Goal: Communication & Community: Share content

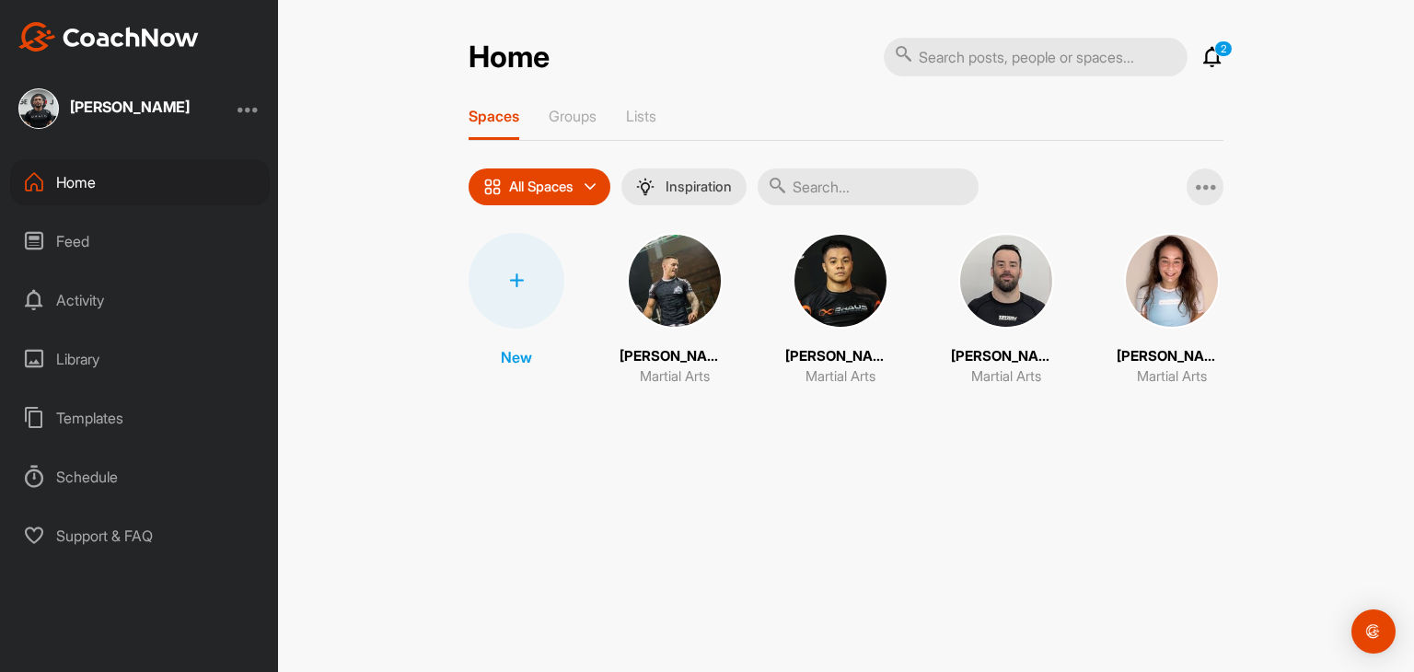
click at [686, 291] on img at bounding box center [675, 281] width 96 height 96
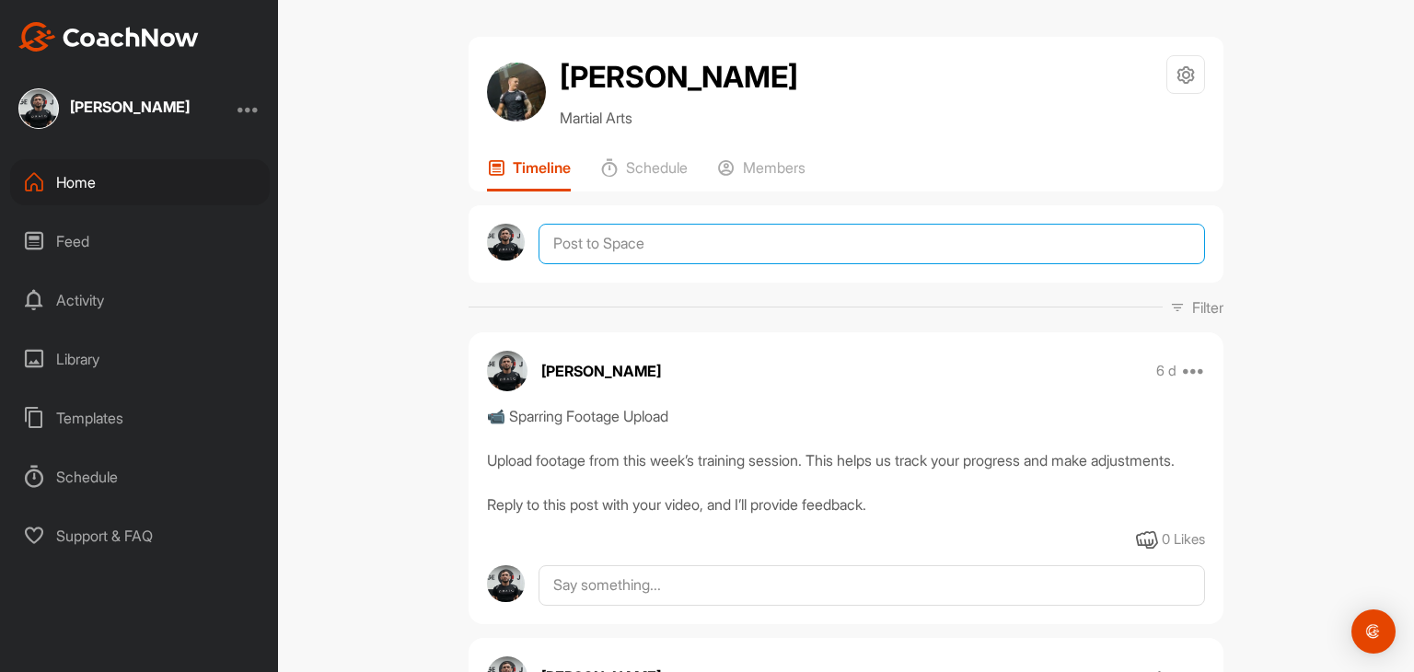
click at [685, 239] on textarea at bounding box center [872, 244] width 667 height 41
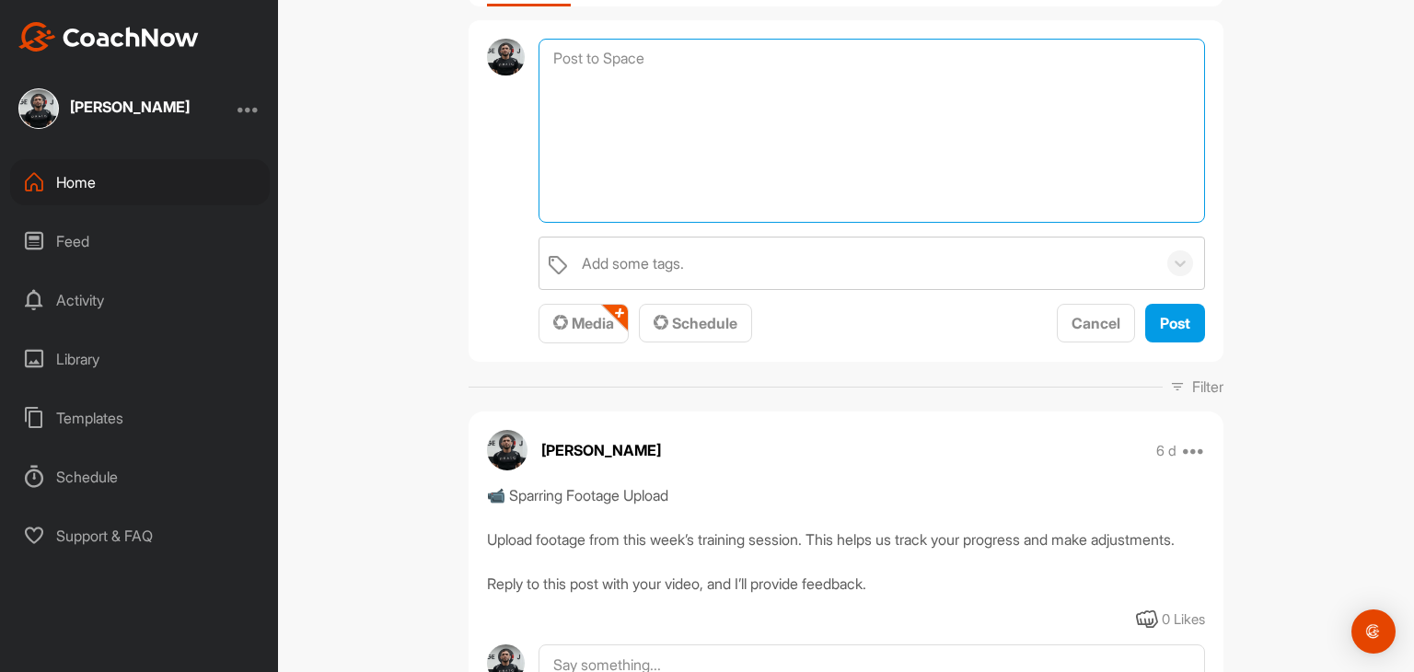
scroll to position [307, 0]
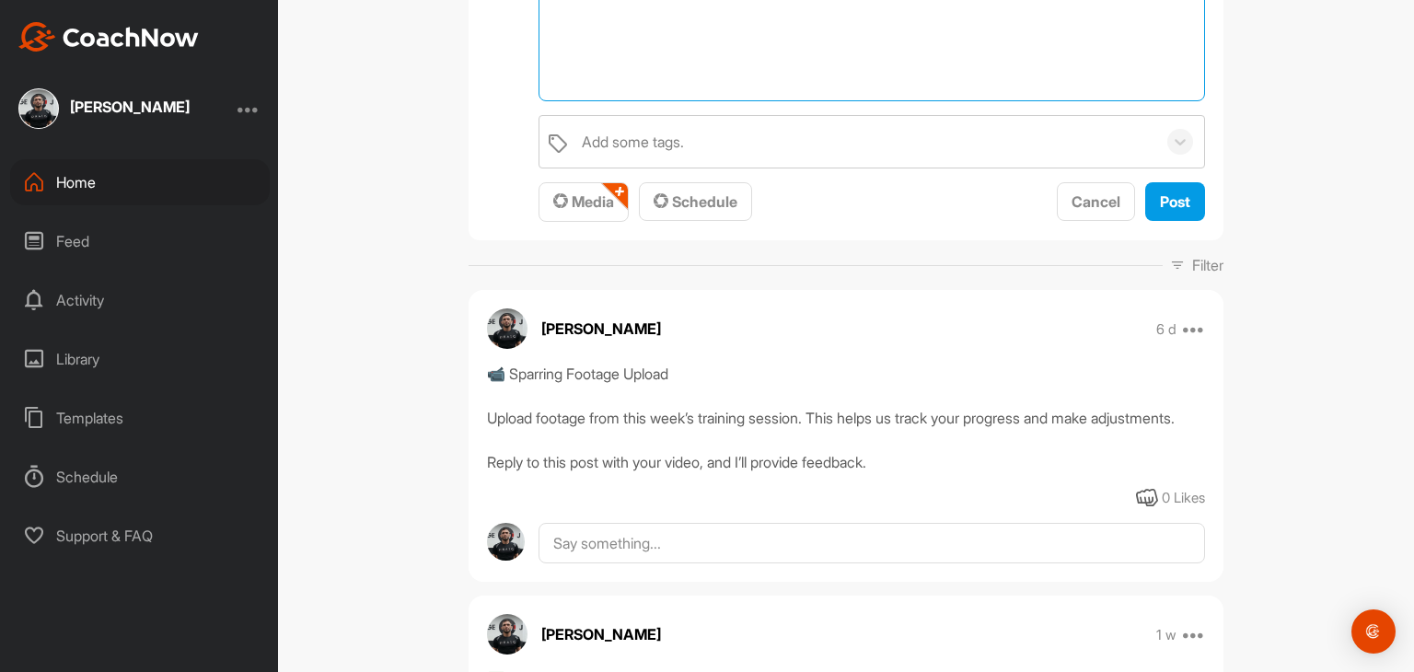
paste textarea ""📹 Sparring Footage Upload Upload footage from this week’s training session. Th…"
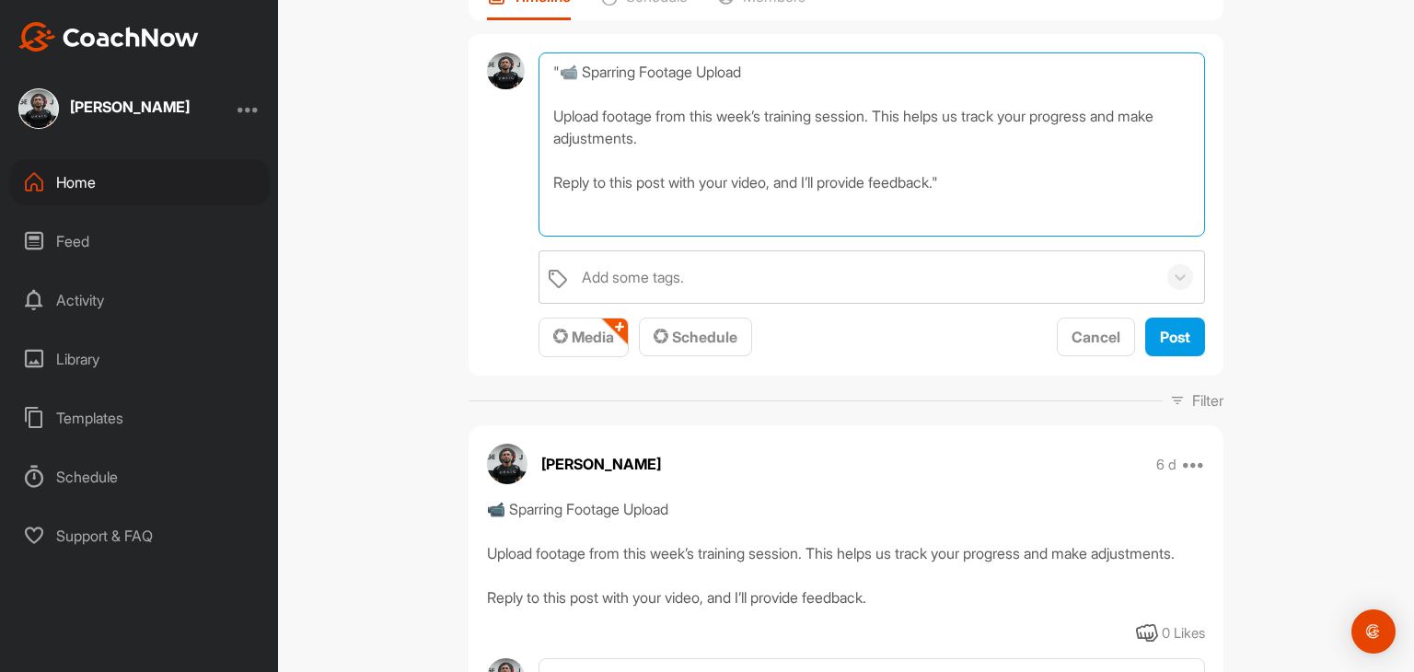
scroll to position [153, 0]
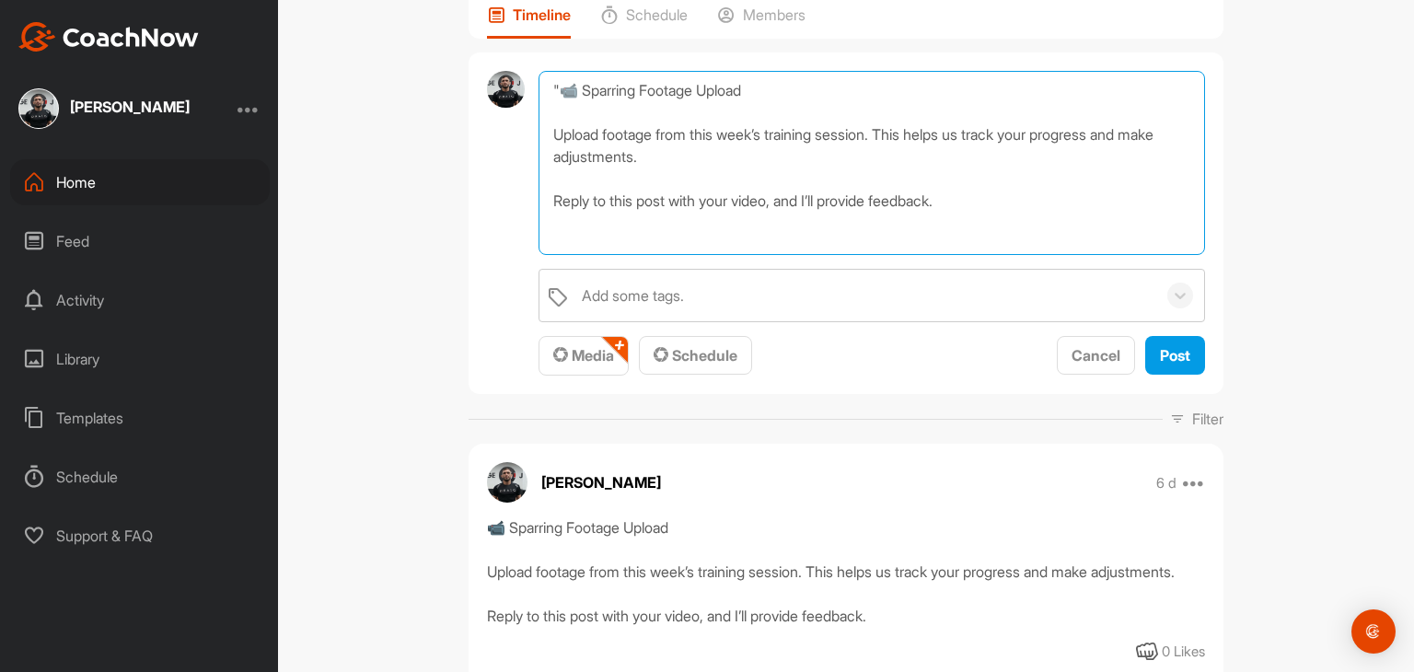
drag, startPoint x: 553, startPoint y: 82, endPoint x: 564, endPoint y: 75, distance: 12.5
click at [553, 82] on textarea ""📹 Sparring Footage Upload Upload footage from this week’s training session. Th…" at bounding box center [872, 163] width 667 height 184
type textarea "📹 Sparring Footage Upload Upload footage from this week’s training session. Thi…"
drag, startPoint x: 965, startPoint y: 204, endPoint x: 473, endPoint y: 67, distance: 510.3
click at [473, 67] on div "📹 Sparring Footage Upload Upload footage from this week’s training session. Thi…" at bounding box center [846, 223] width 755 height 343
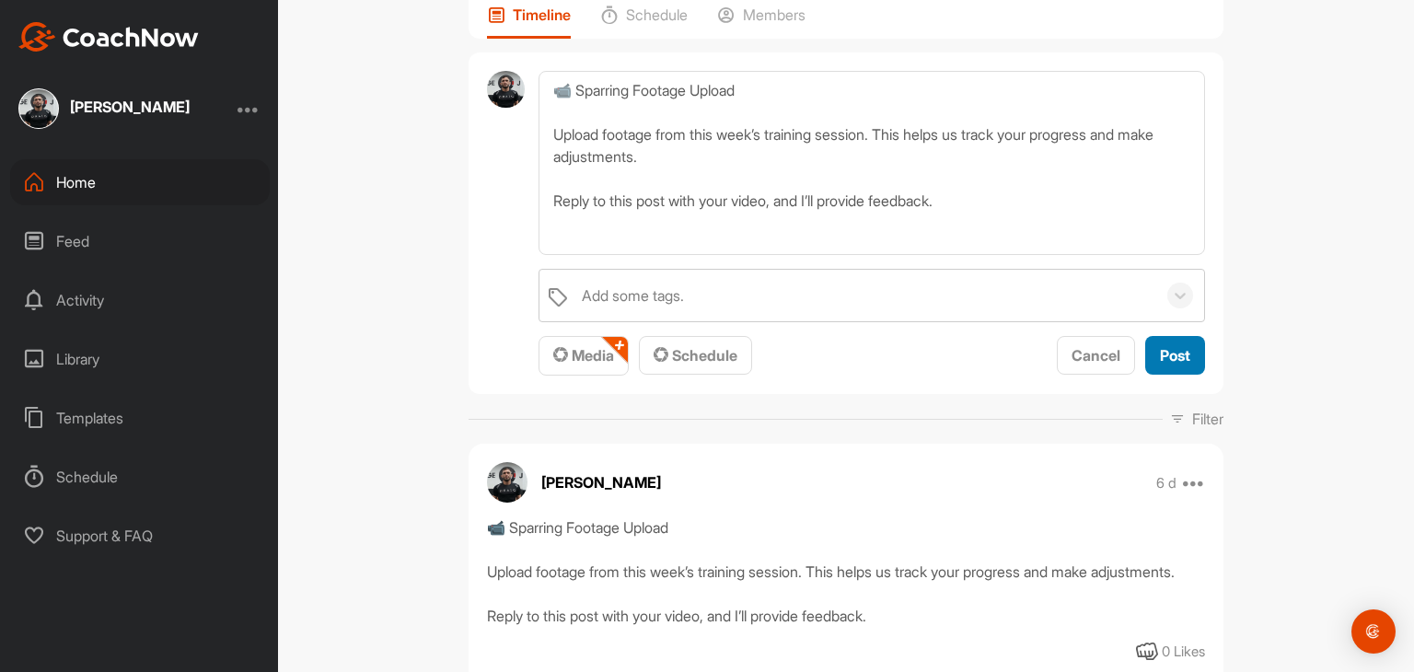
click at [1171, 355] on span "Post" at bounding box center [1175, 355] width 30 height 18
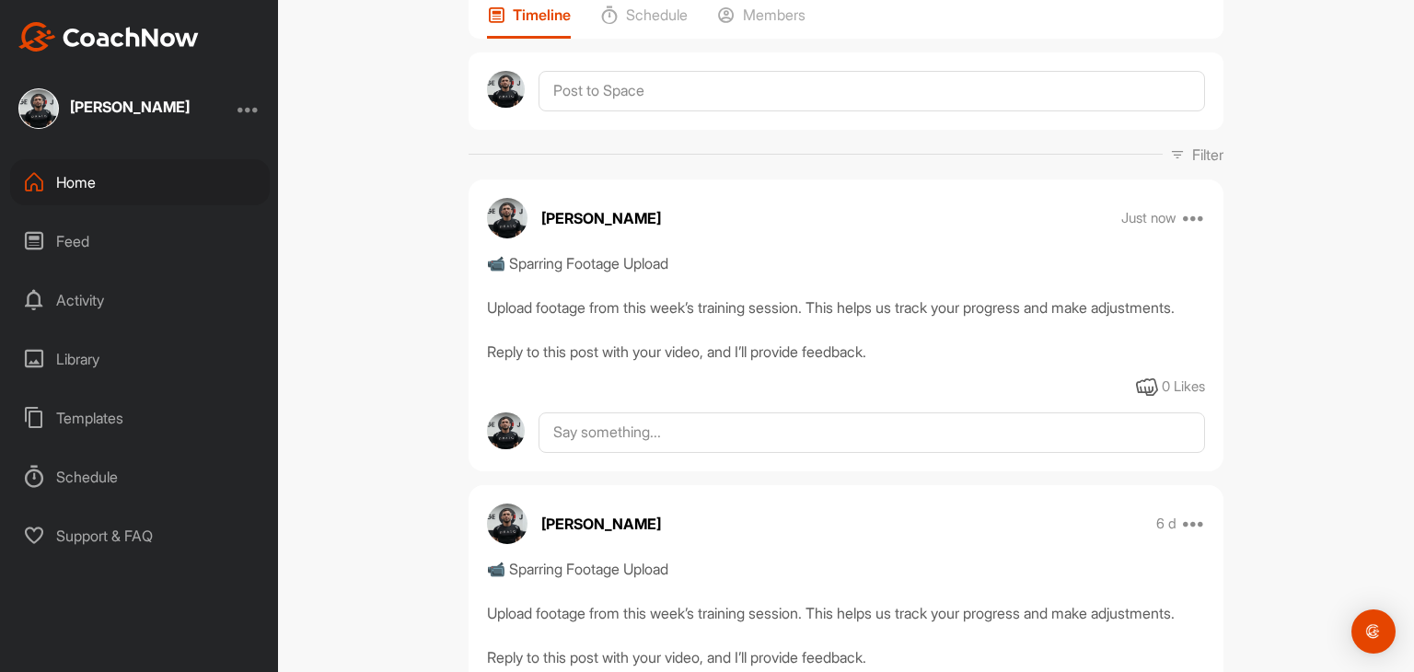
click at [85, 191] on div "Home" at bounding box center [140, 182] width 260 height 46
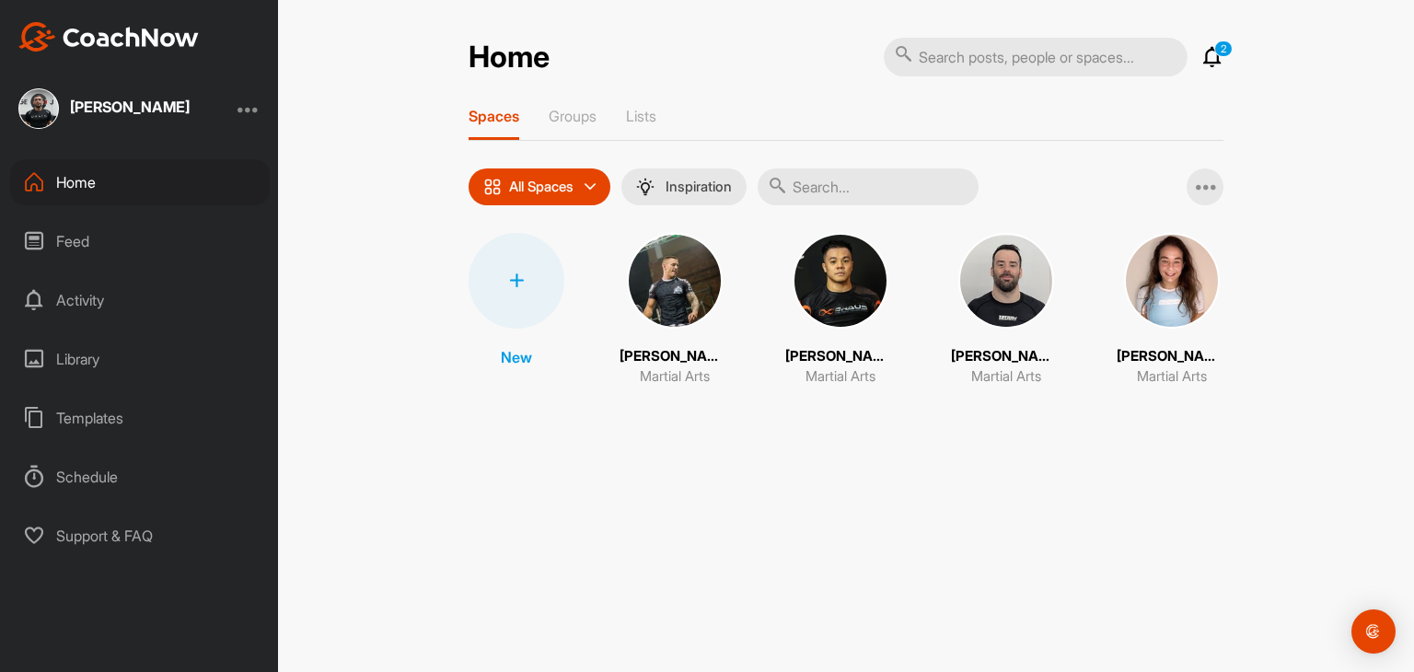
click at [862, 277] on img at bounding box center [841, 281] width 96 height 96
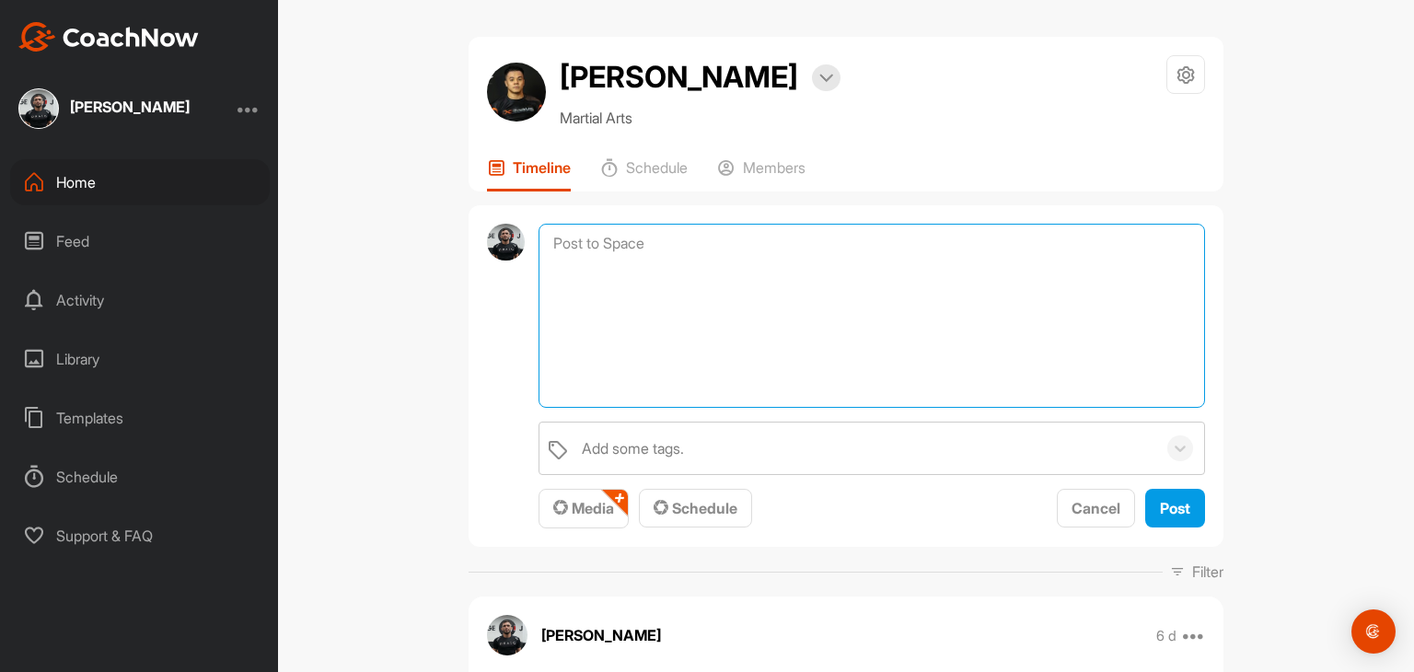
click at [683, 247] on textarea at bounding box center [872, 316] width 667 height 184
paste textarea "📹 Sparring Footage Upload Upload footage from this week’s training session. Thi…"
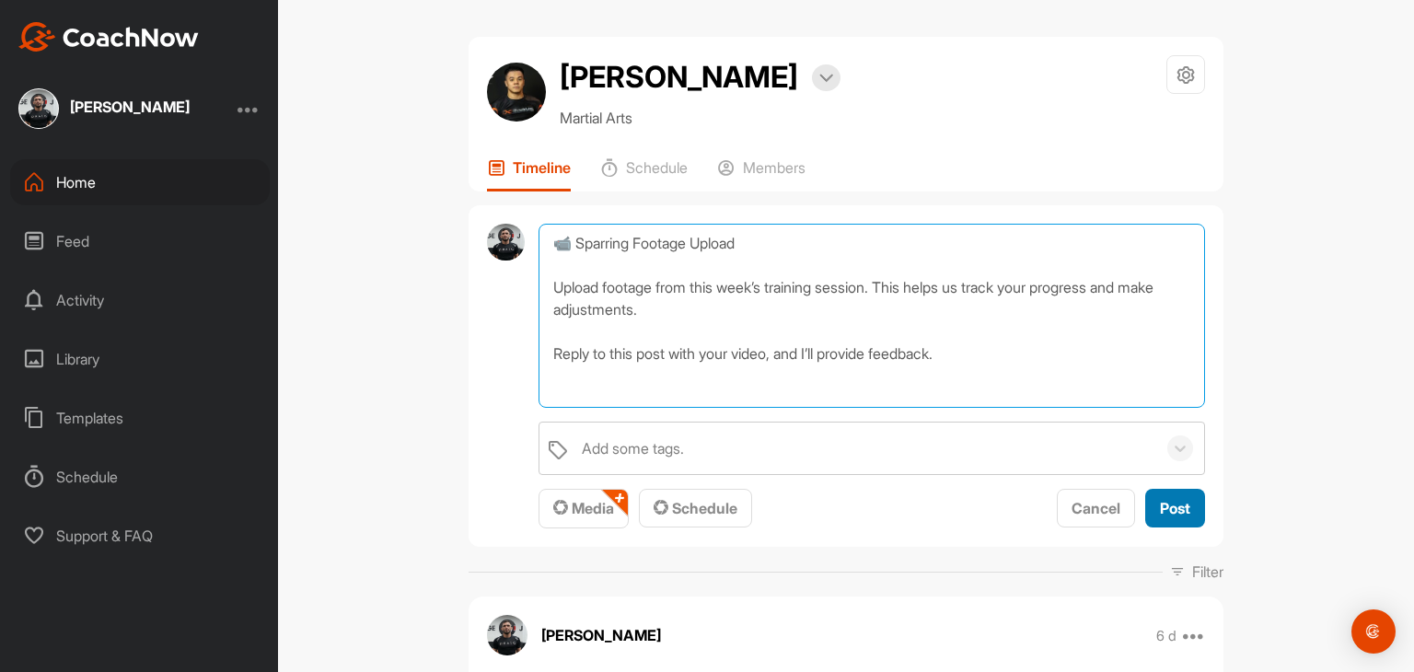
type textarea "📹 Sparring Footage Upload Upload footage from this week’s training session. Thi…"
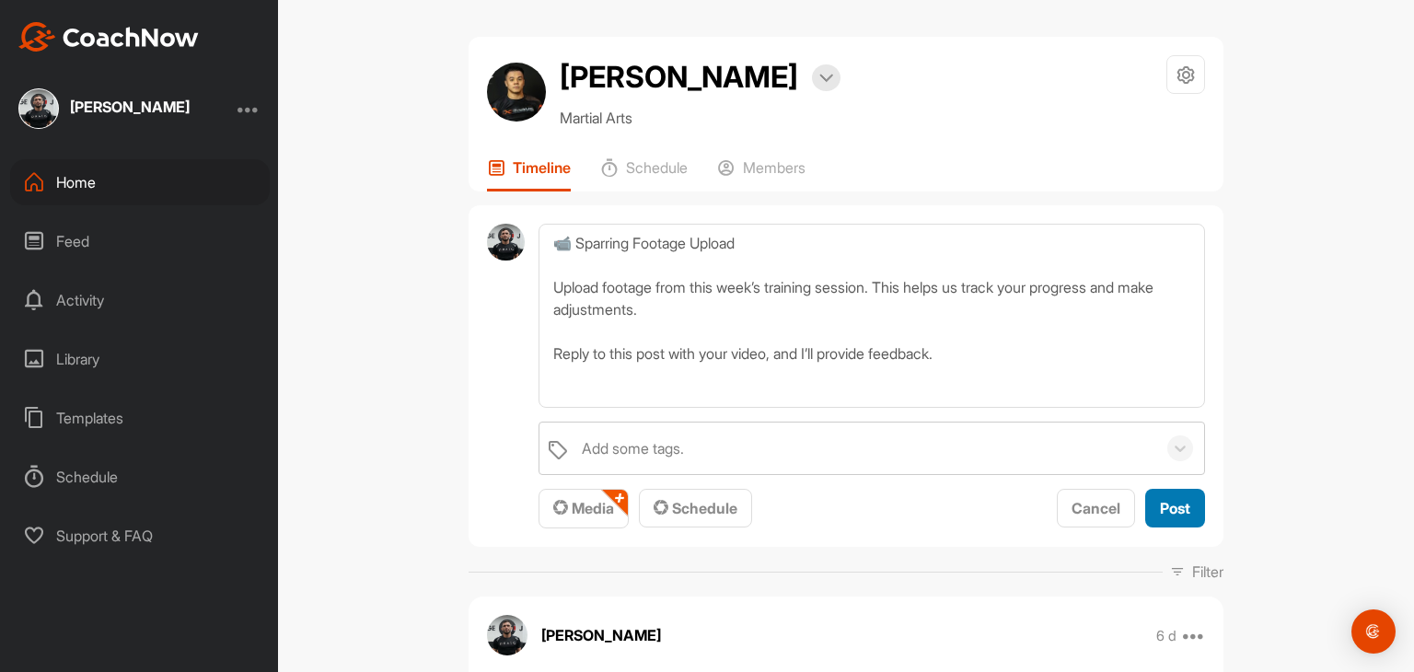
click at [1170, 504] on span "Post" at bounding box center [1175, 508] width 30 height 18
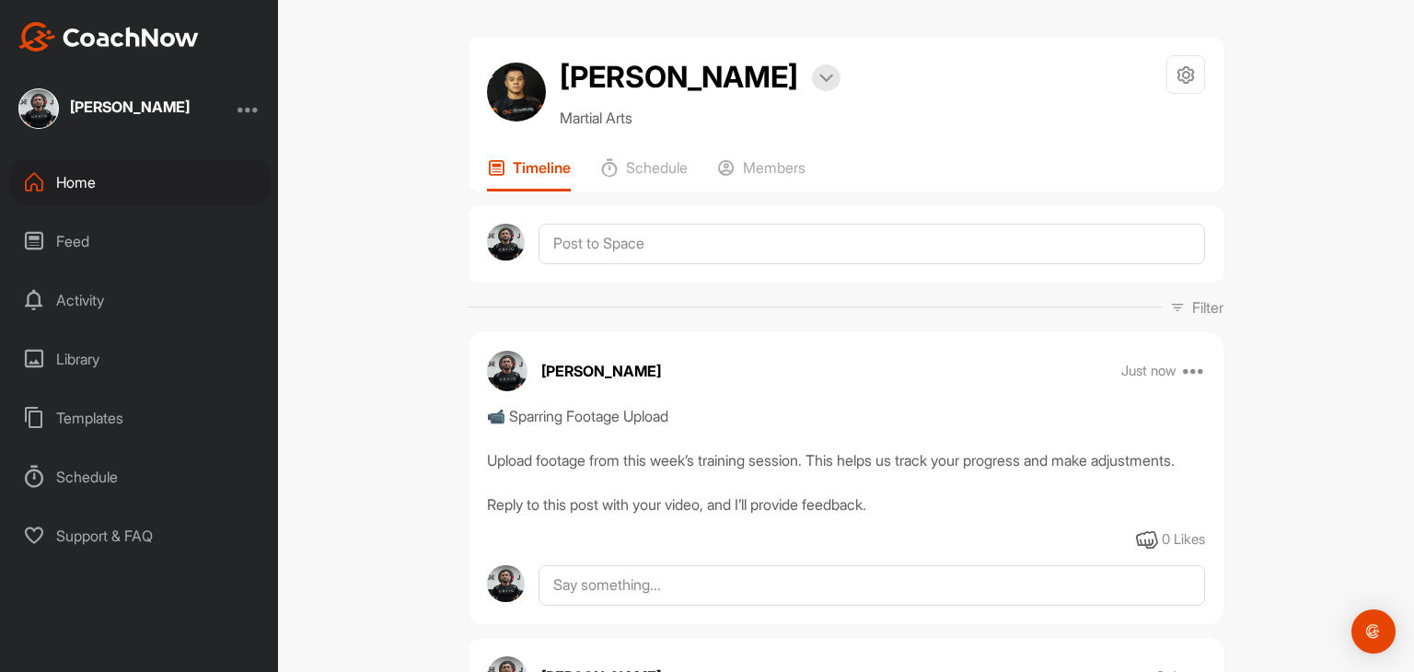
click at [73, 180] on div "Home" at bounding box center [140, 182] width 260 height 46
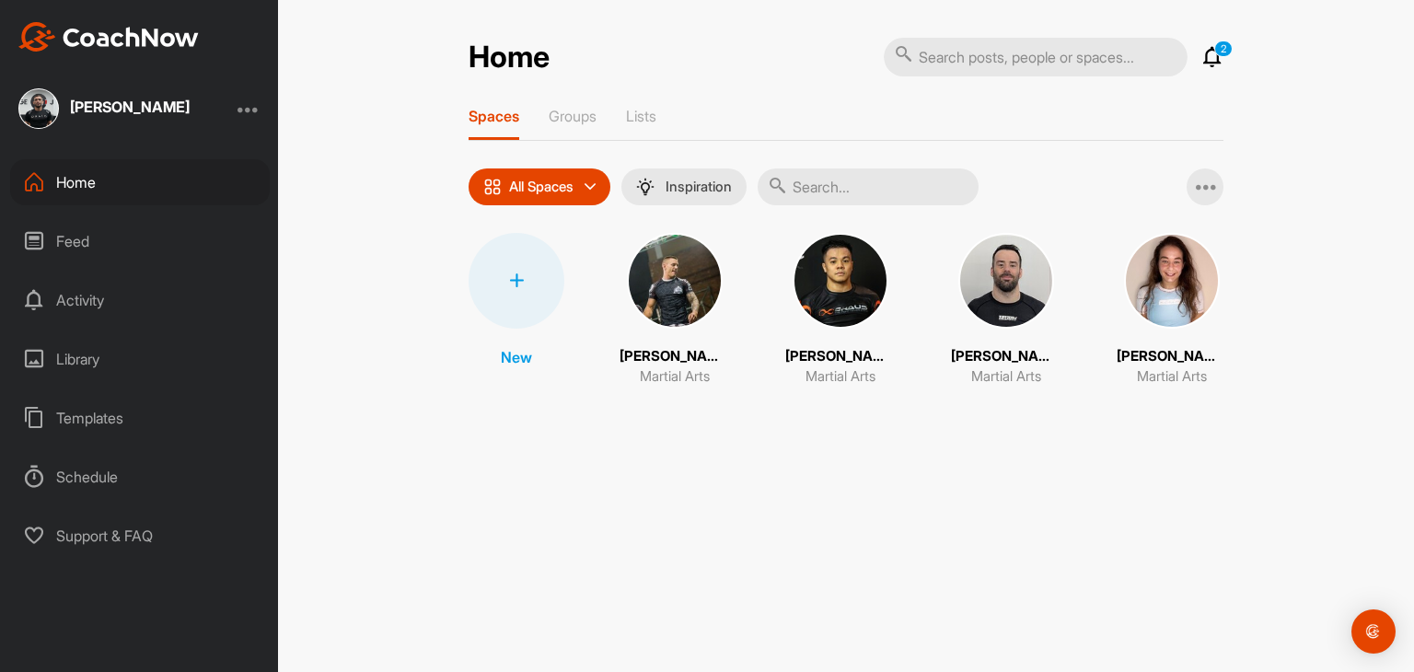
click at [1006, 285] on img at bounding box center [1007, 281] width 96 height 96
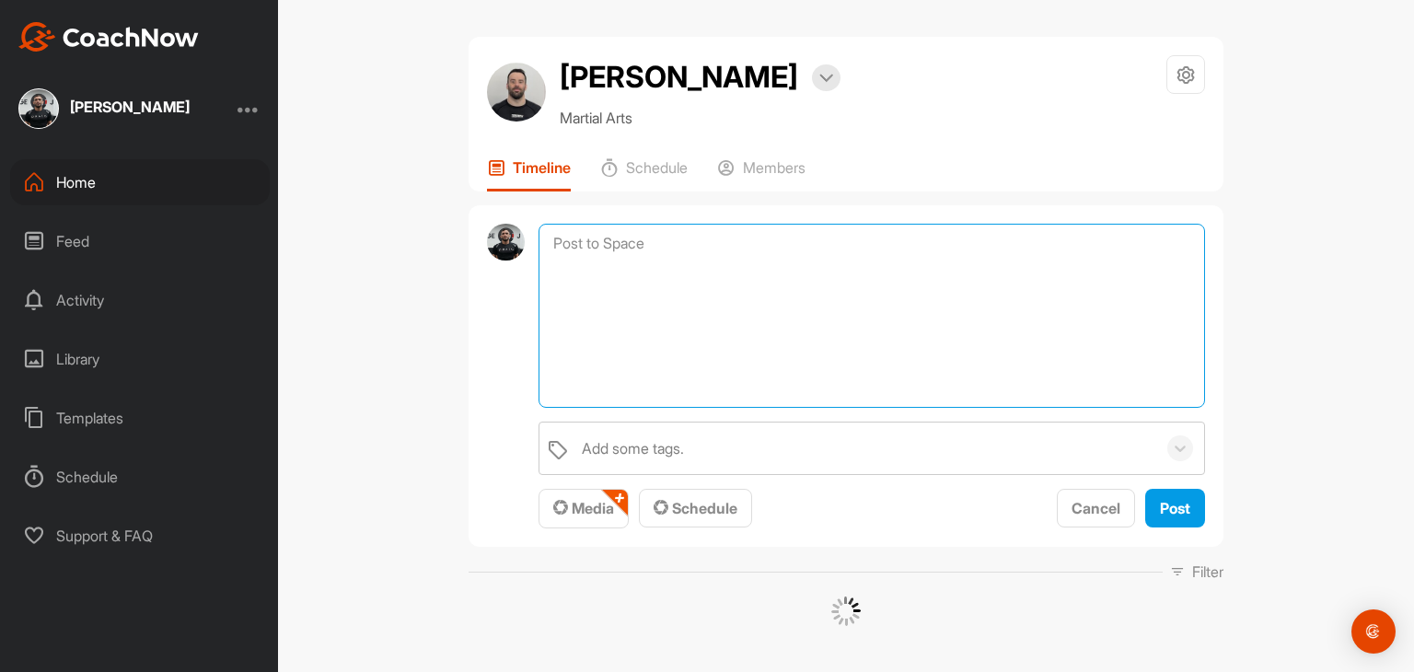
click at [592, 245] on textarea at bounding box center [872, 316] width 667 height 184
paste textarea "📹 Sparring Footage Upload Upload footage from this week’s training session. Thi…"
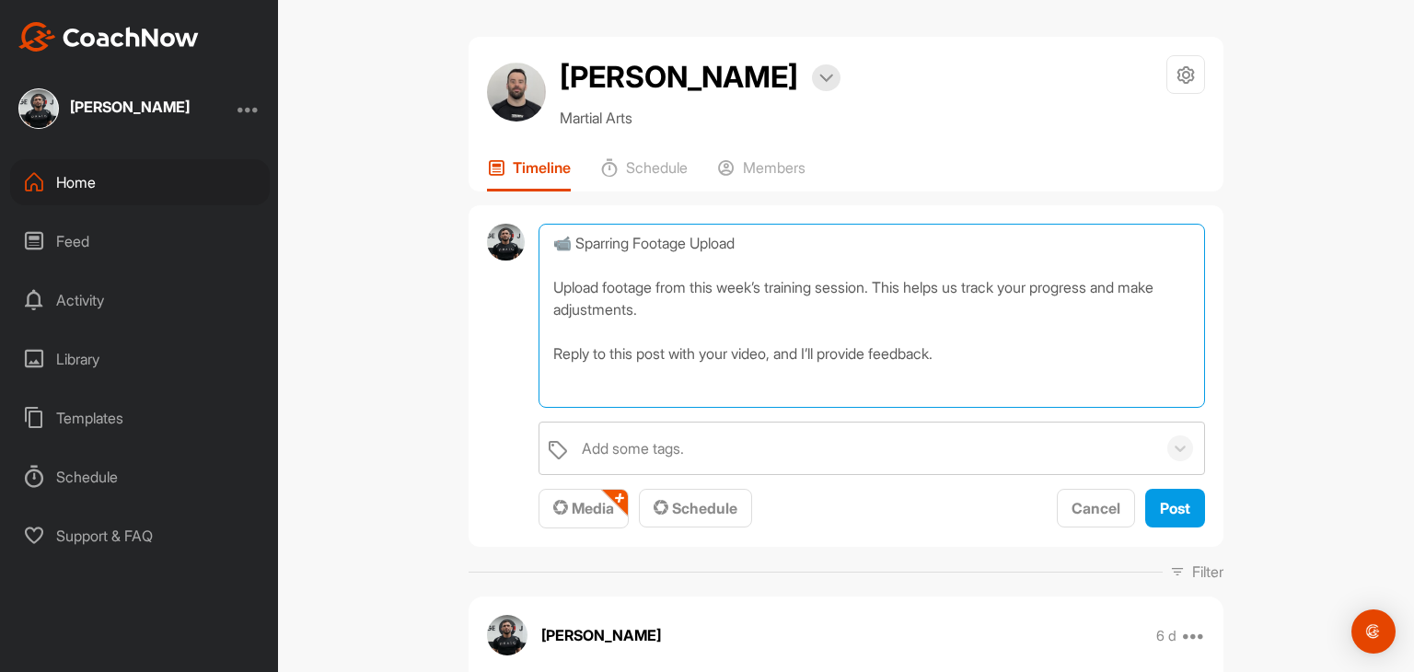
scroll to position [153, 0]
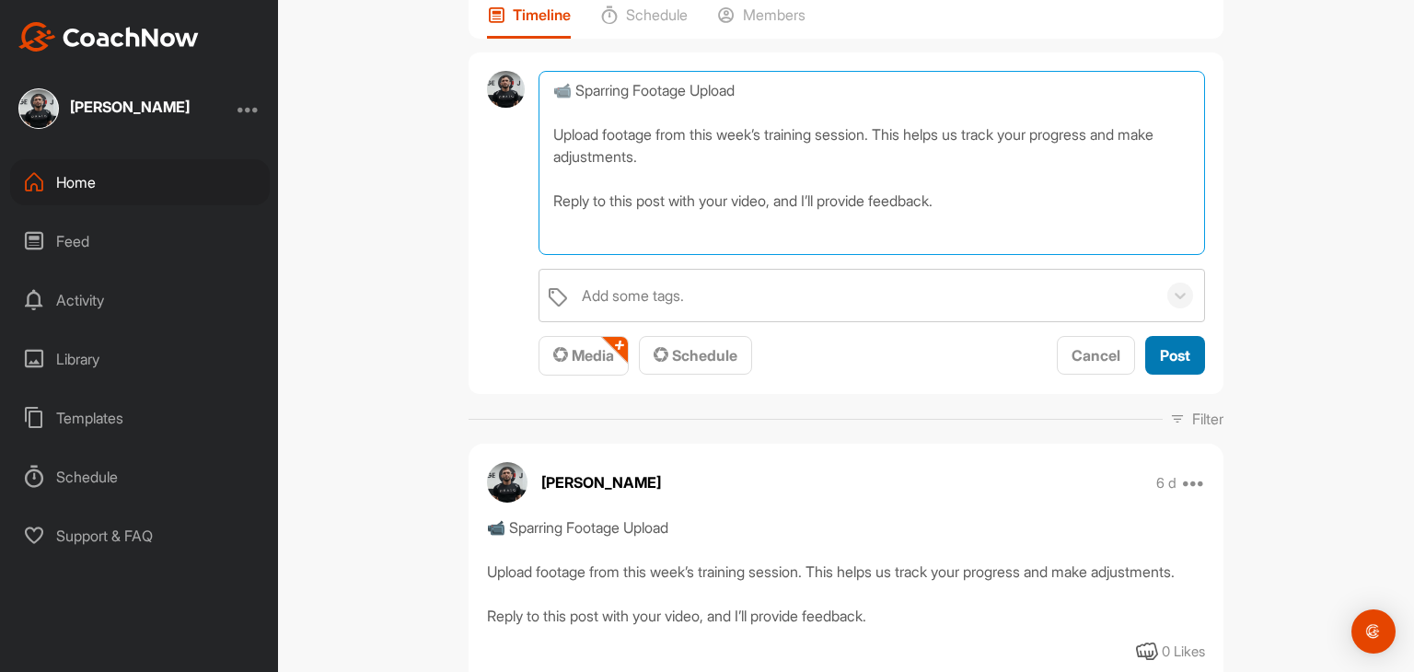
type textarea "📹 Sparring Footage Upload Upload footage from this week’s training session. Thi…"
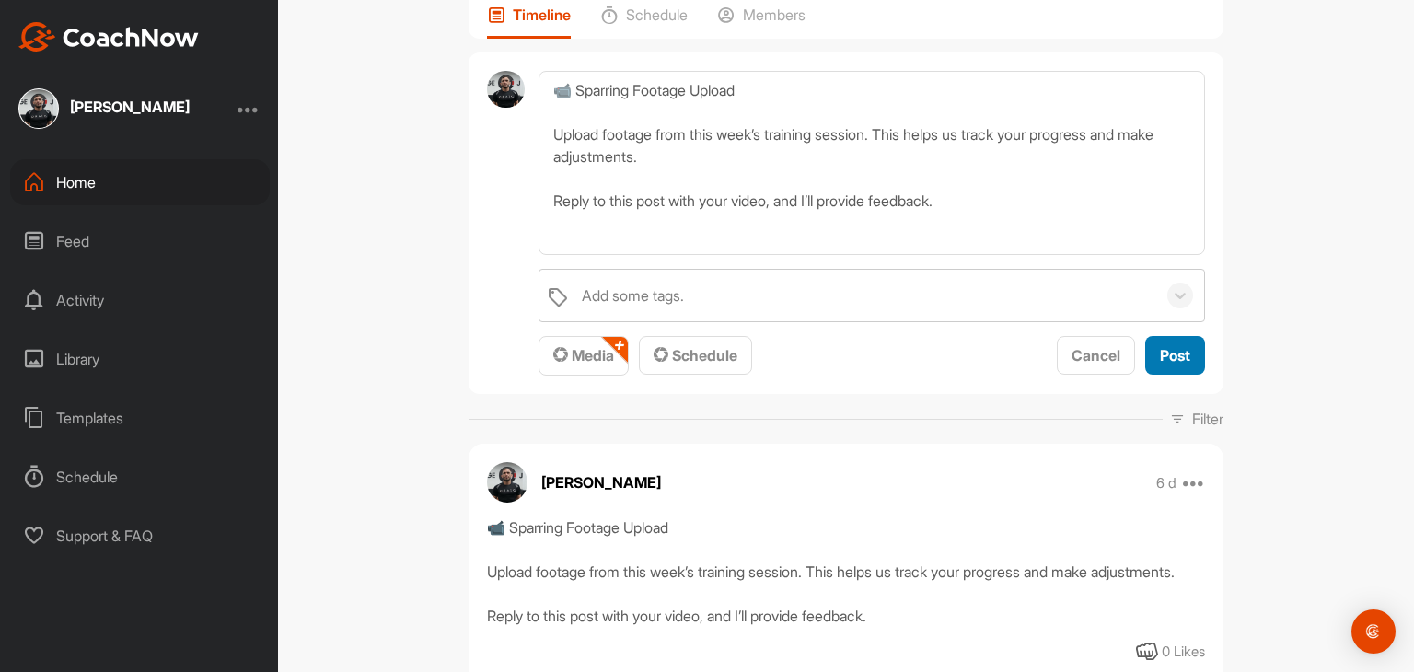
click at [1165, 355] on span "Post" at bounding box center [1175, 355] width 30 height 18
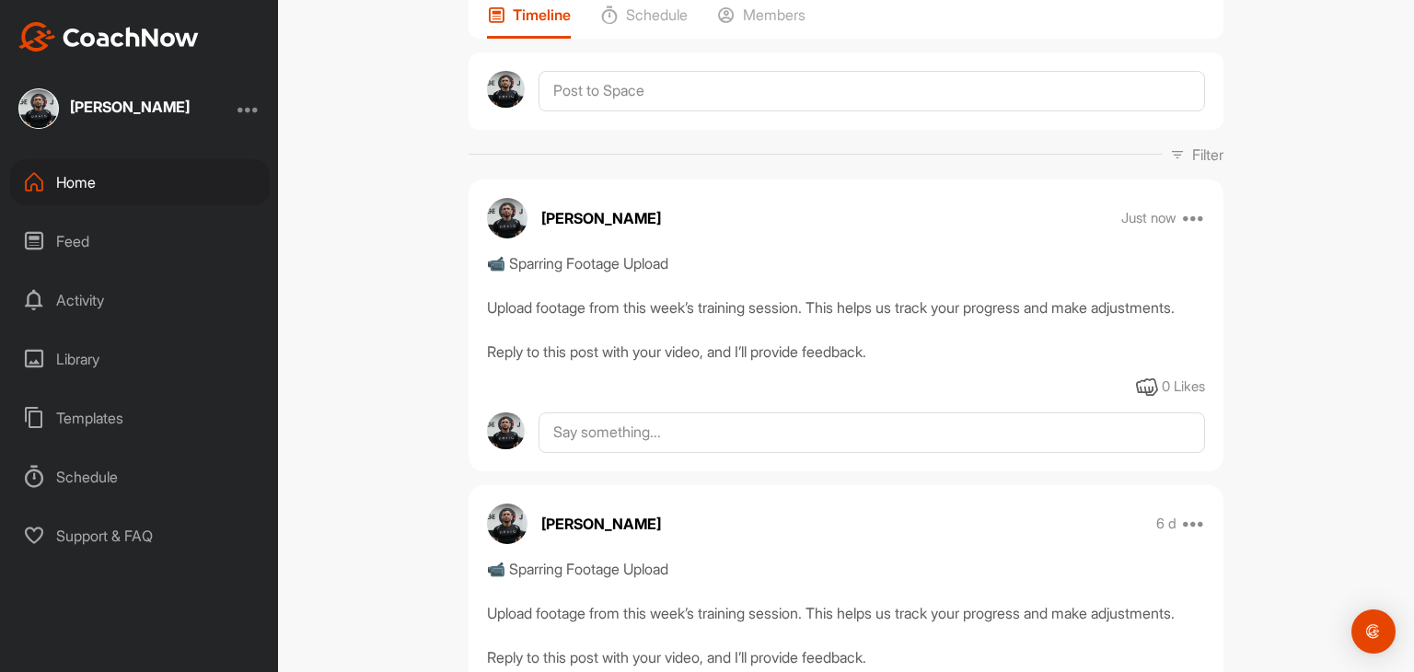
click at [76, 185] on div "Home" at bounding box center [140, 182] width 260 height 46
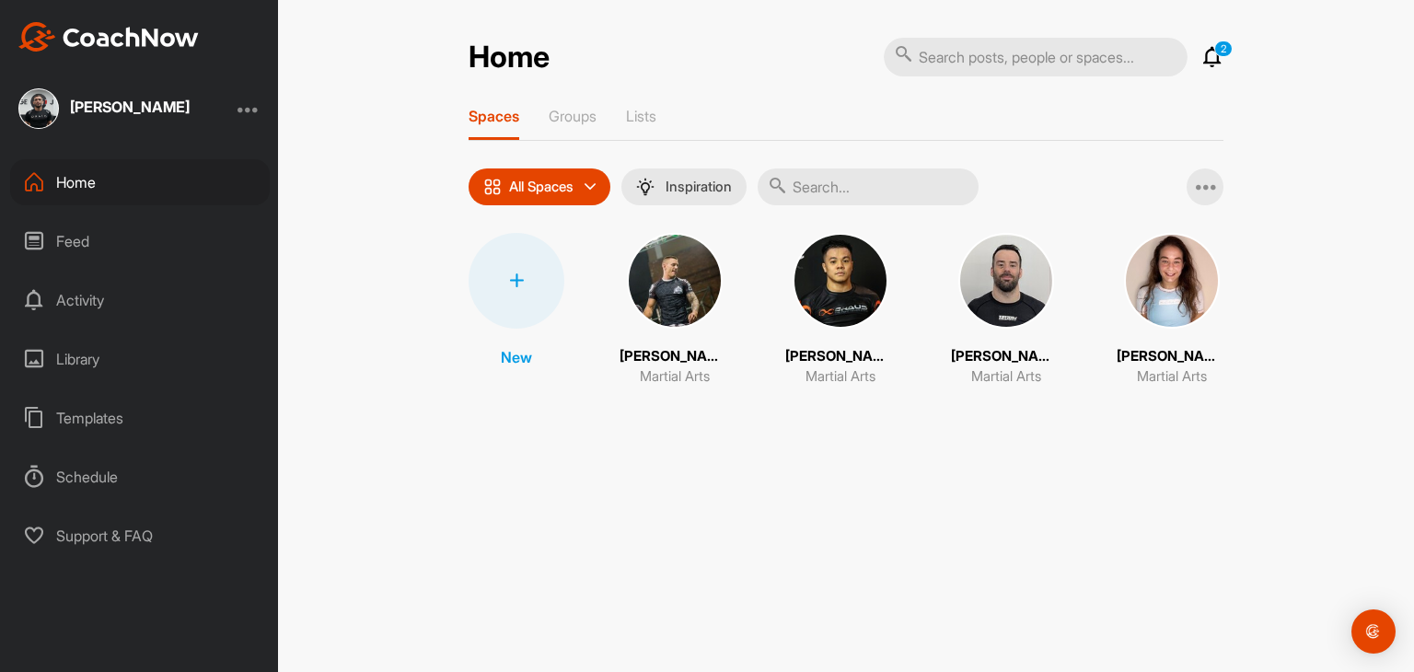
click at [1171, 282] on img at bounding box center [1172, 281] width 96 height 96
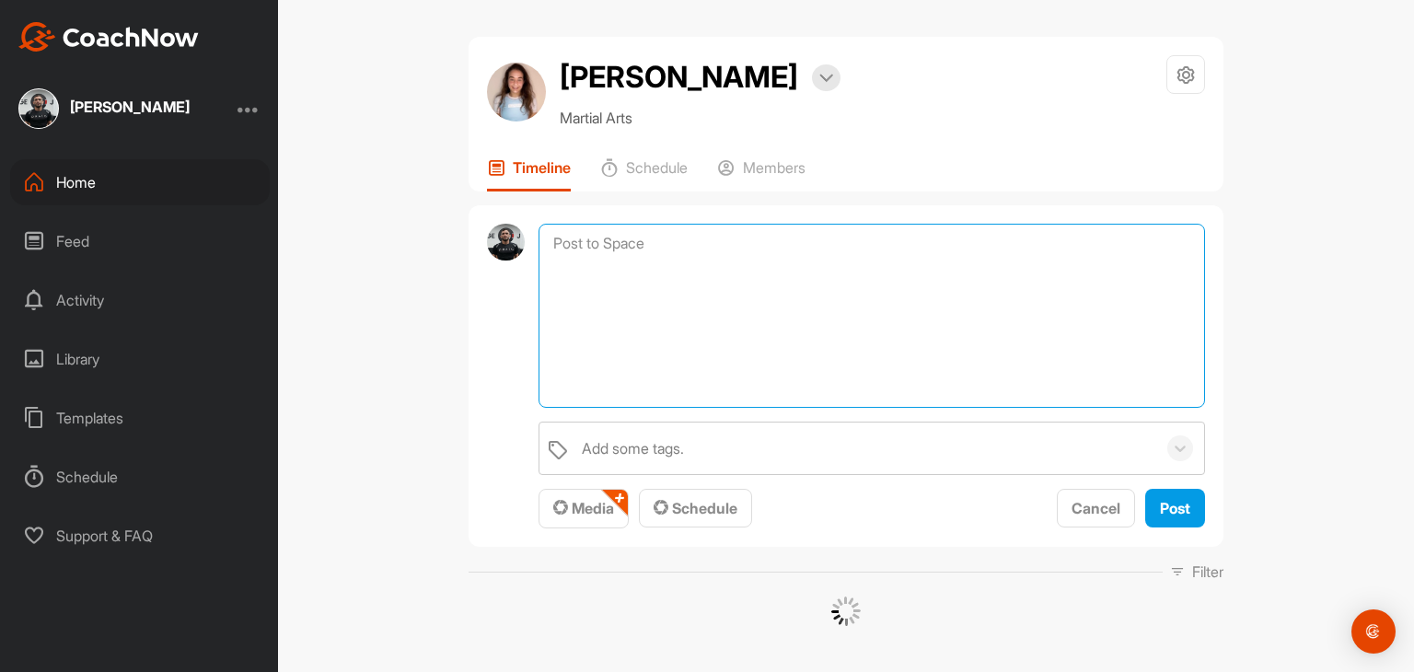
click at [694, 235] on textarea at bounding box center [872, 316] width 667 height 184
paste textarea "📹 Sparring Footage Upload Upload footage from this week’s training session. Thi…"
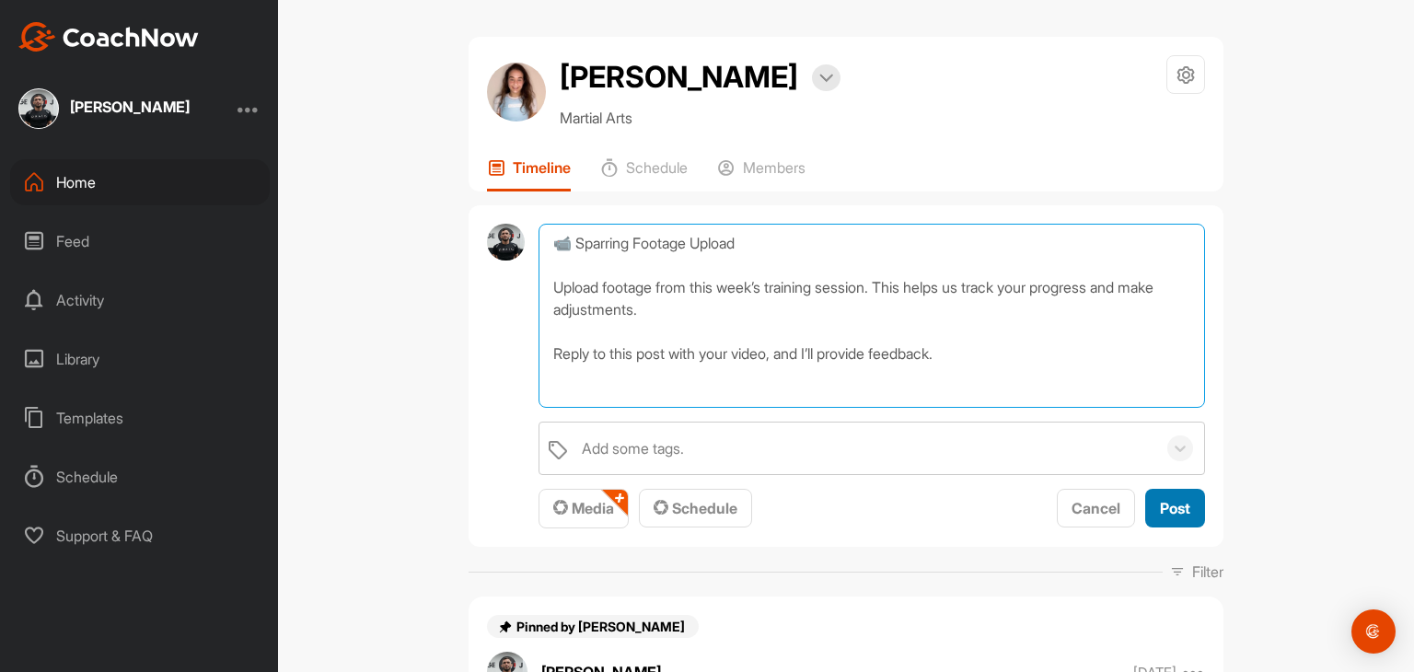
type textarea "📹 Sparring Footage Upload Upload footage from this week’s training session. Thi…"
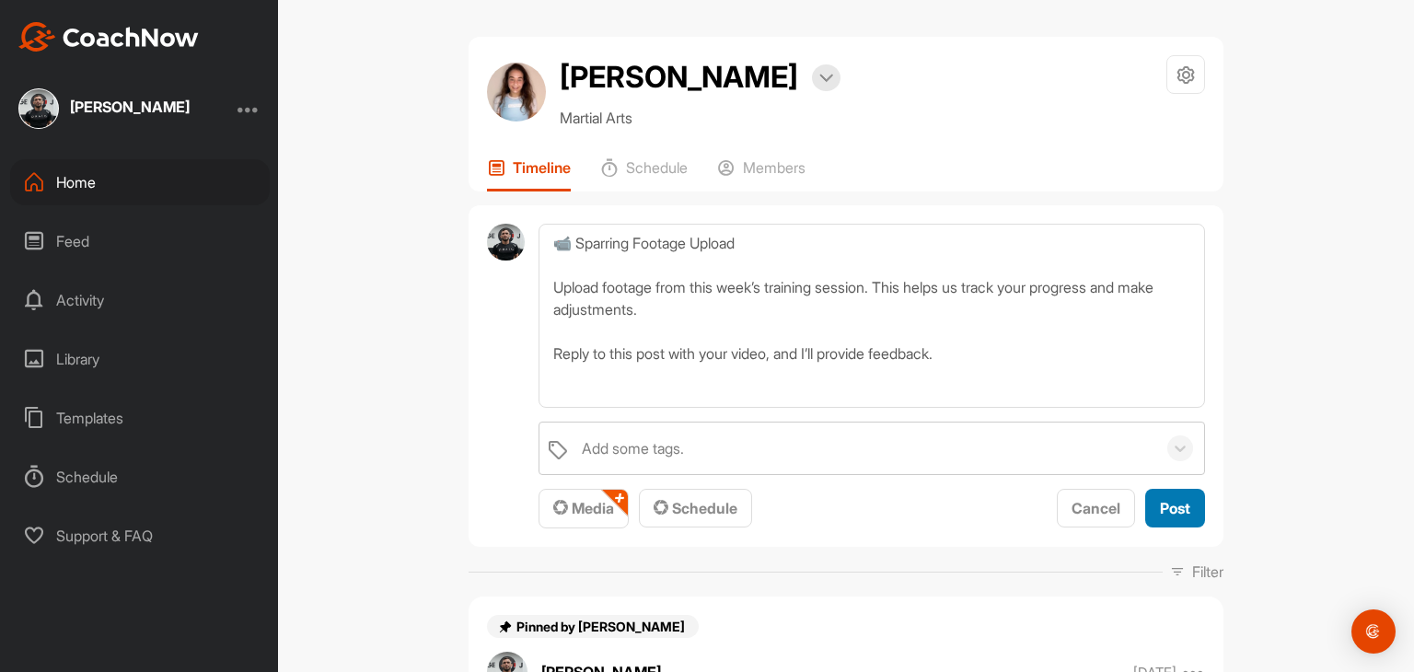
click at [1160, 499] on span "Post" at bounding box center [1175, 508] width 30 height 18
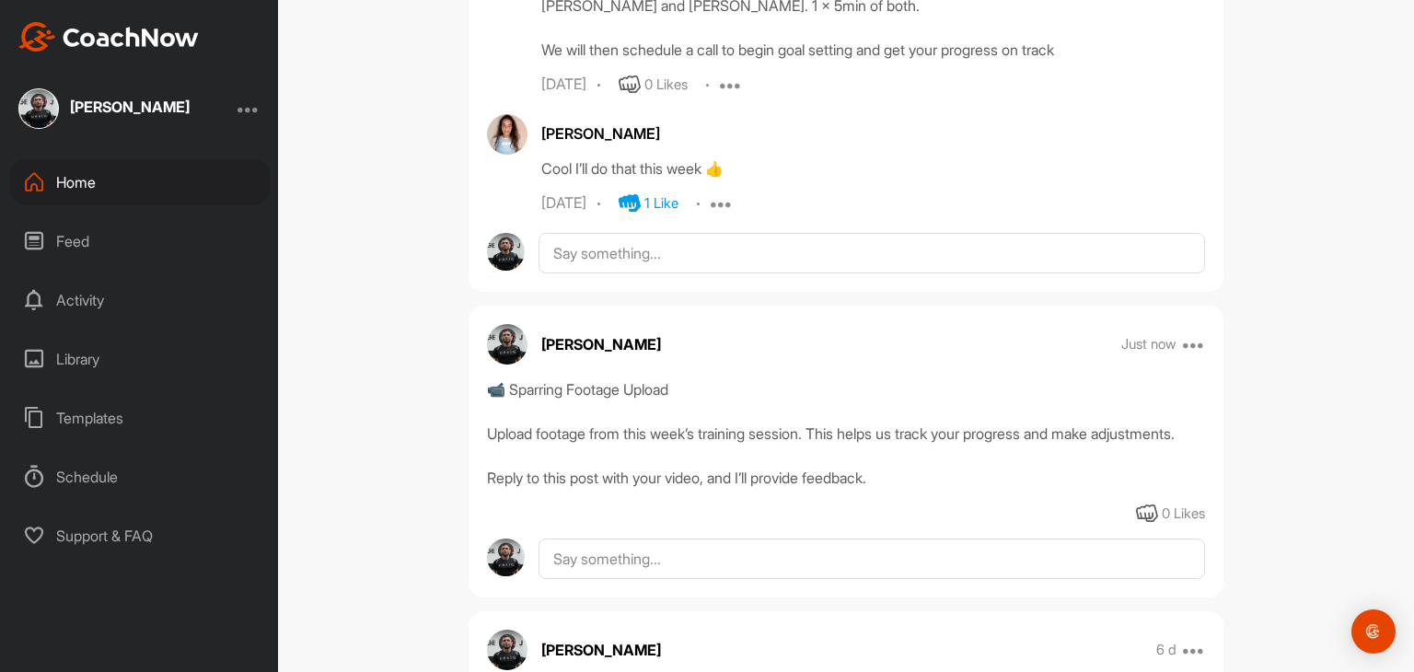
scroll to position [460, 0]
